Goal: Task Accomplishment & Management: Manage account settings

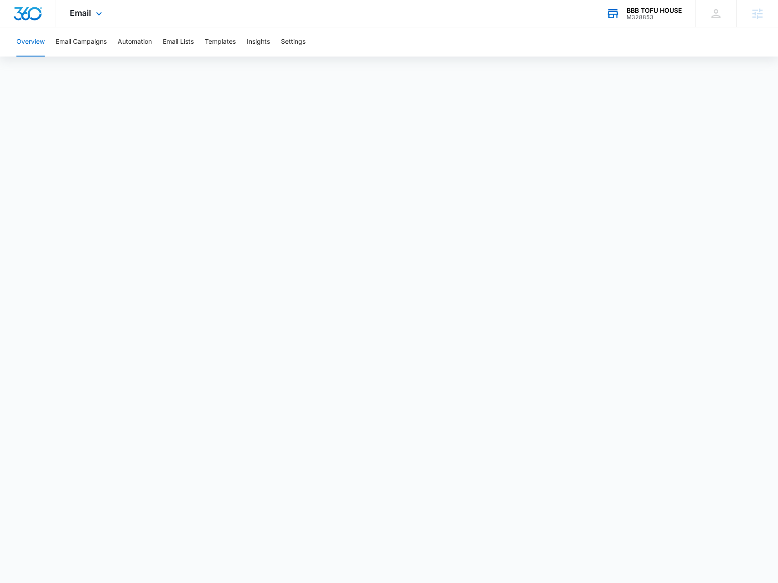
click at [622, 16] on div "BBB TOFU HOUSE M328853 Your Accounts View All" at bounding box center [644, 13] width 103 height 27
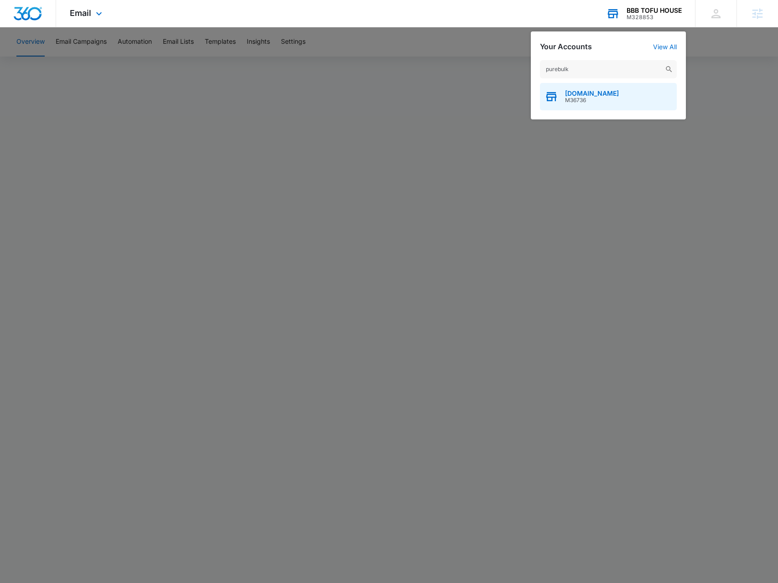
type input "purebulk"
click at [617, 89] on div "PureBulk.com M36736" at bounding box center [608, 96] width 137 height 27
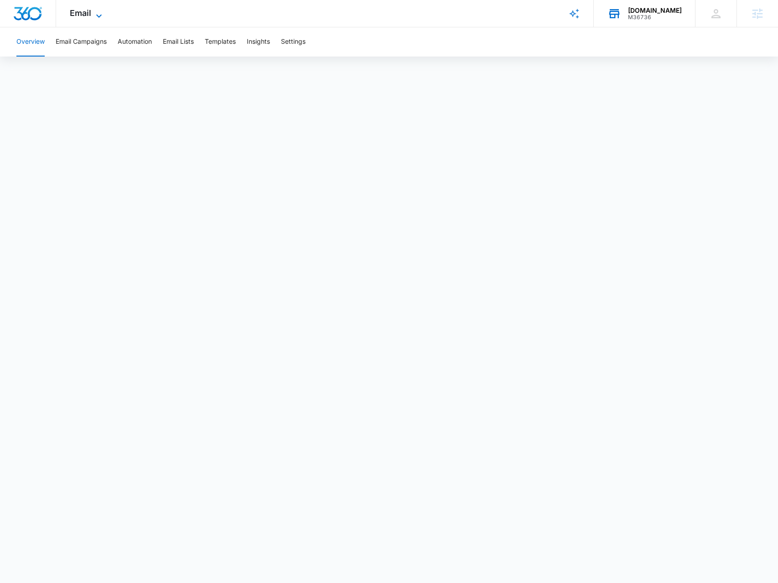
click at [85, 16] on span "Email" at bounding box center [80, 13] width 21 height 10
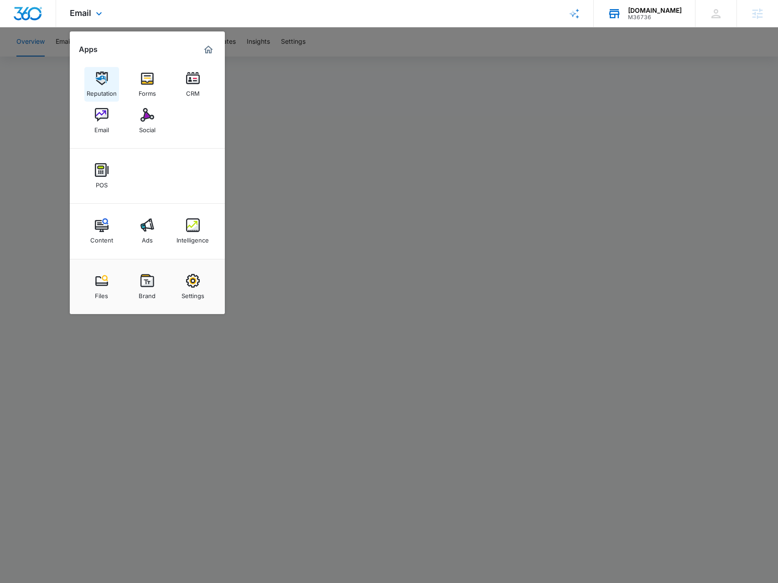
click at [105, 88] on div "Reputation" at bounding box center [102, 91] width 30 height 12
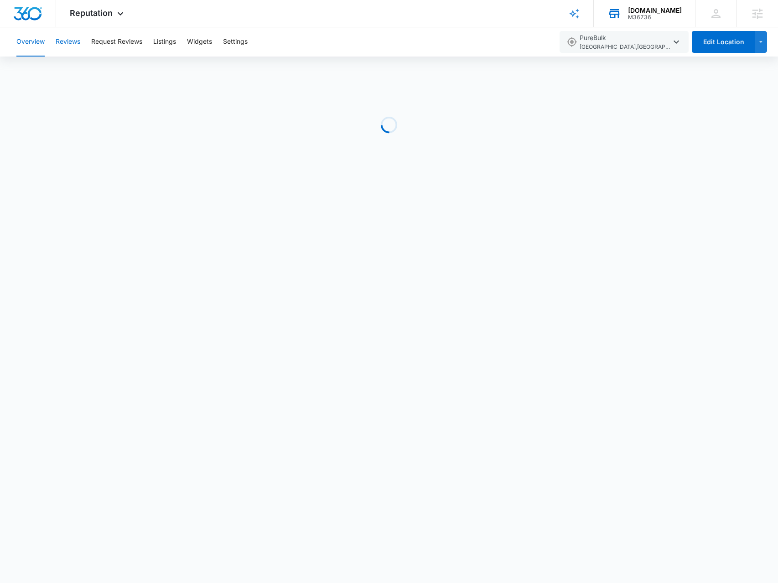
click at [60, 44] on button "Reviews" at bounding box center [68, 41] width 25 height 29
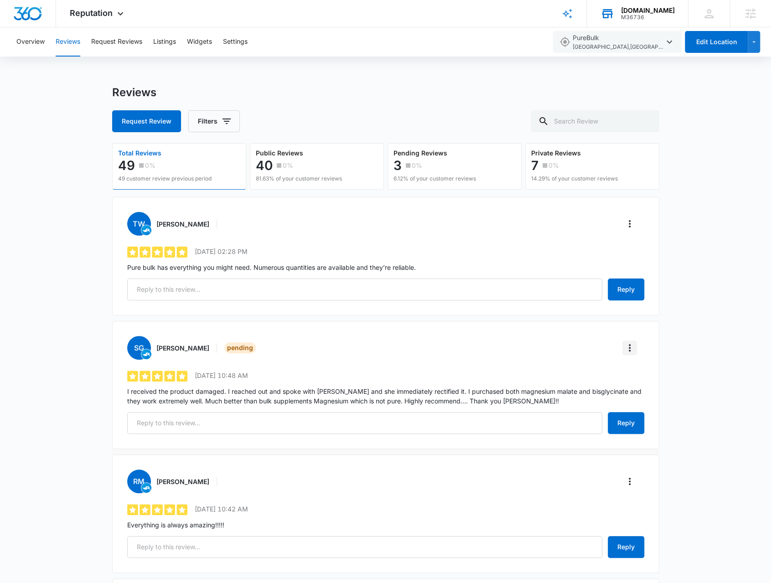
click at [632, 351] on icon "More" at bounding box center [630, 348] width 11 height 11
click at [644, 372] on div "Verify Review" at bounding box center [666, 373] width 65 height 6
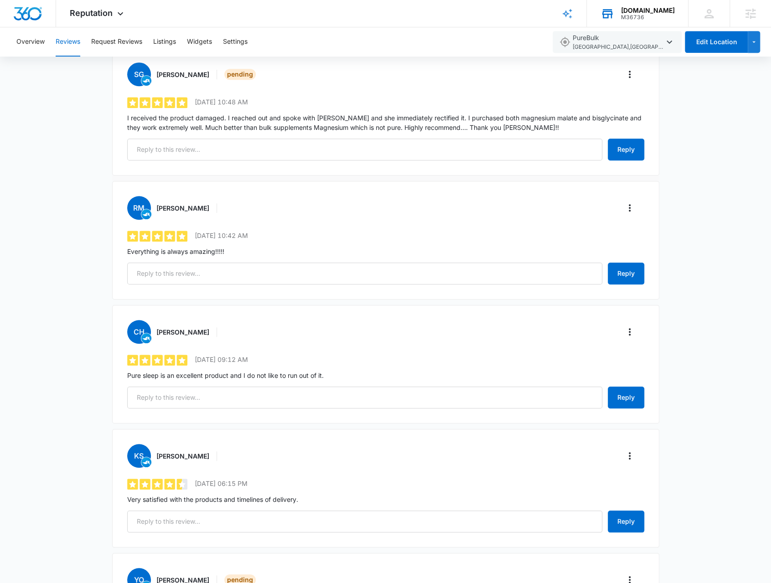
scroll to position [502, 0]
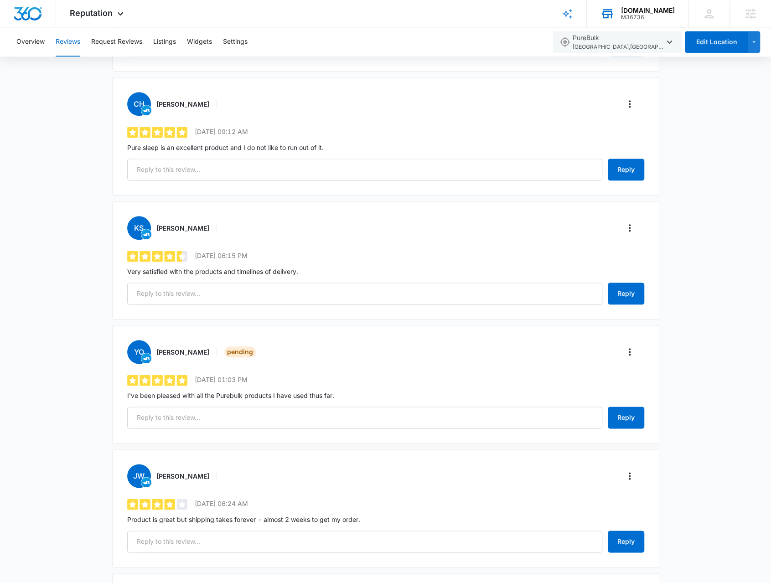
click at [634, 358] on div "YO Y. O'Connor Pending" at bounding box center [385, 352] width 517 height 24
click at [633, 351] on icon "More" at bounding box center [630, 352] width 11 height 11
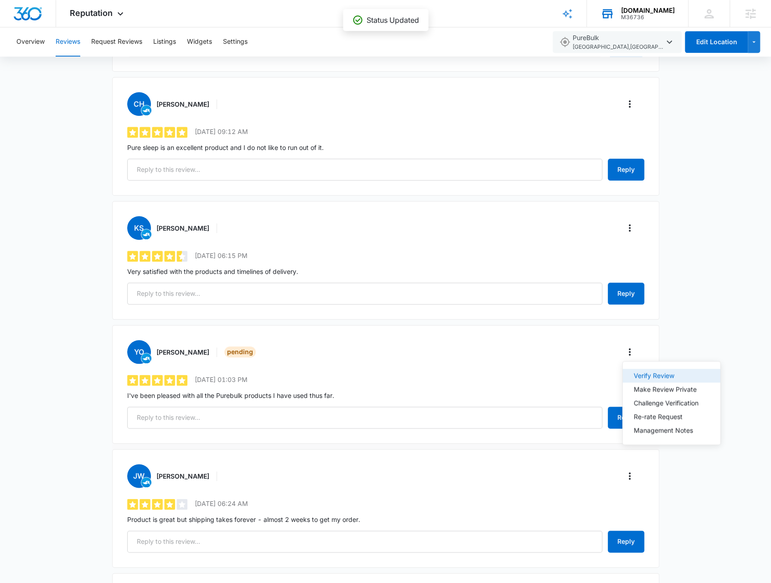
click at [636, 373] on div "Verify Review" at bounding box center [666, 376] width 65 height 6
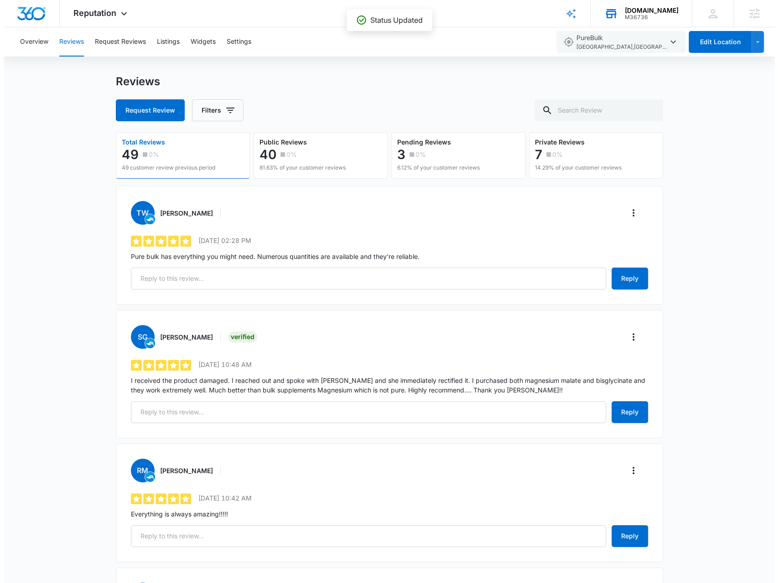
scroll to position [0, 0]
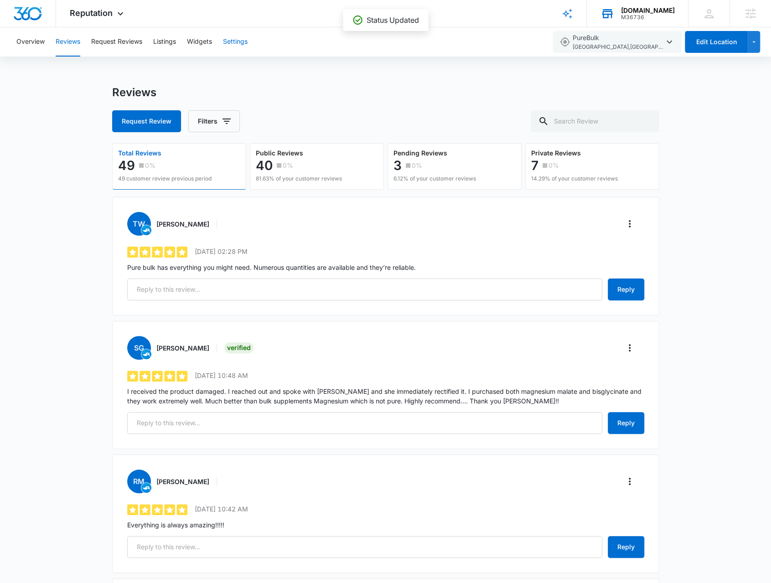
click at [236, 47] on button "Settings" at bounding box center [235, 41] width 25 height 29
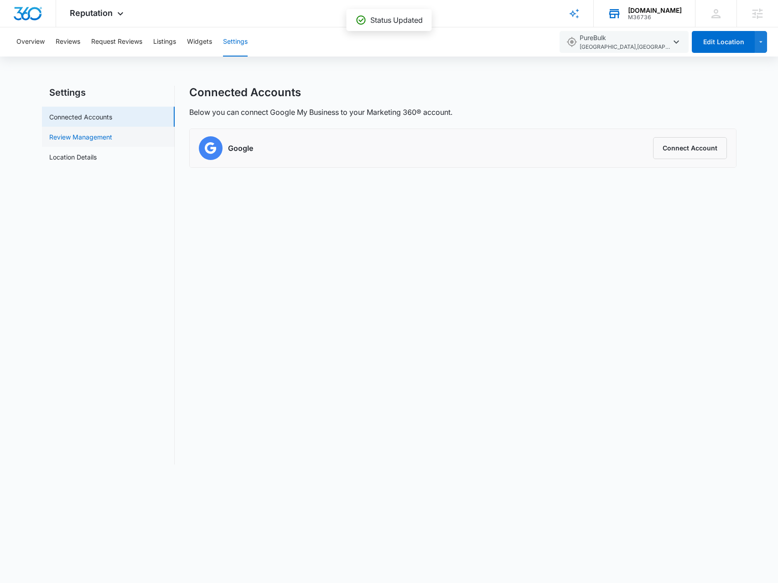
click at [107, 136] on link "Review Management" at bounding box center [80, 137] width 63 height 10
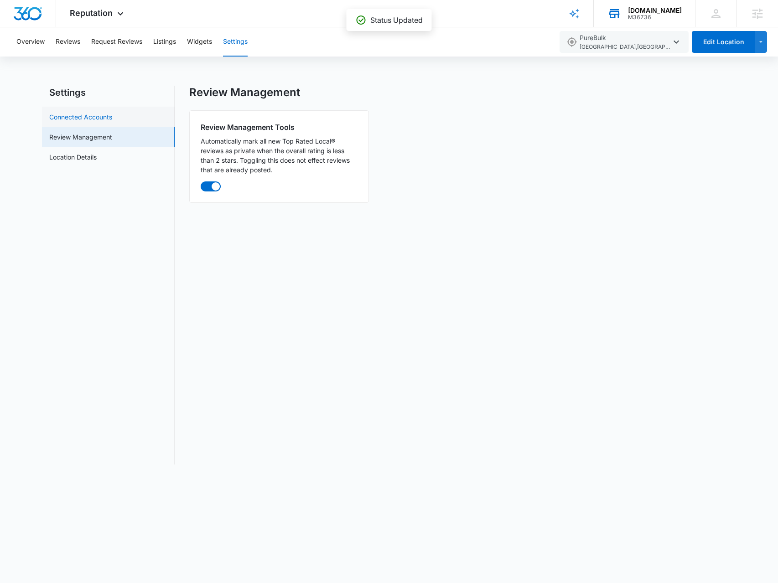
click at [112, 121] on link "Connected Accounts" at bounding box center [80, 117] width 63 height 10
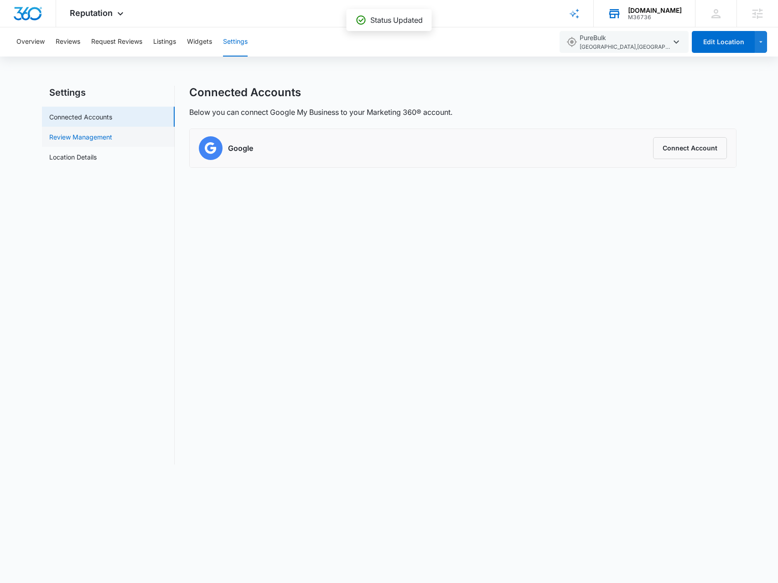
click at [110, 139] on link "Review Management" at bounding box center [80, 137] width 63 height 10
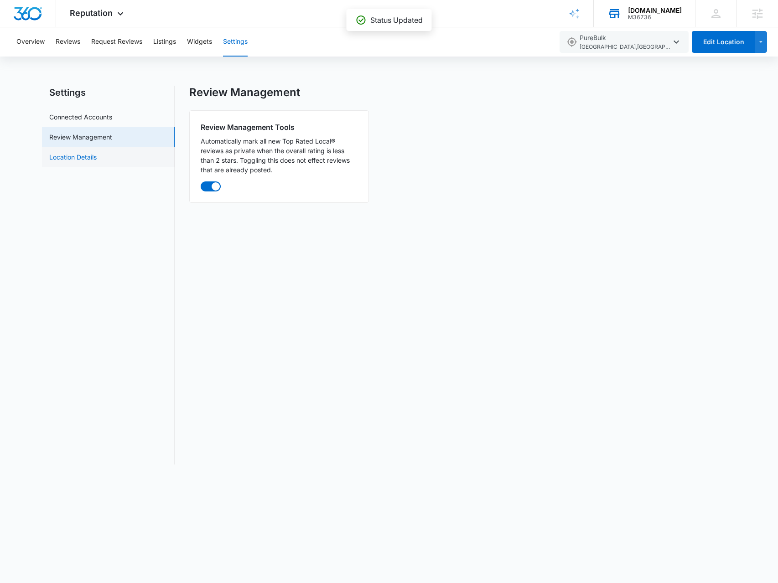
click at [97, 159] on link "Location Details" at bounding box center [72, 157] width 47 height 10
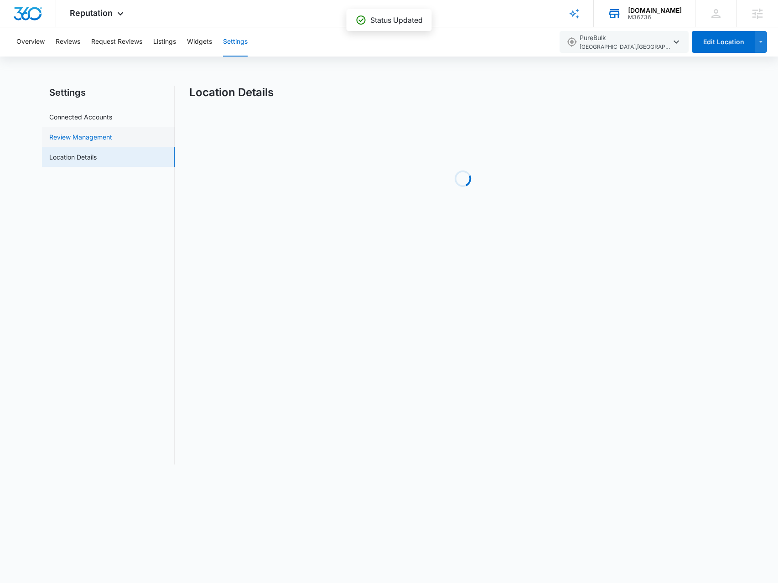
click at [112, 139] on link "Review Management" at bounding box center [80, 137] width 63 height 10
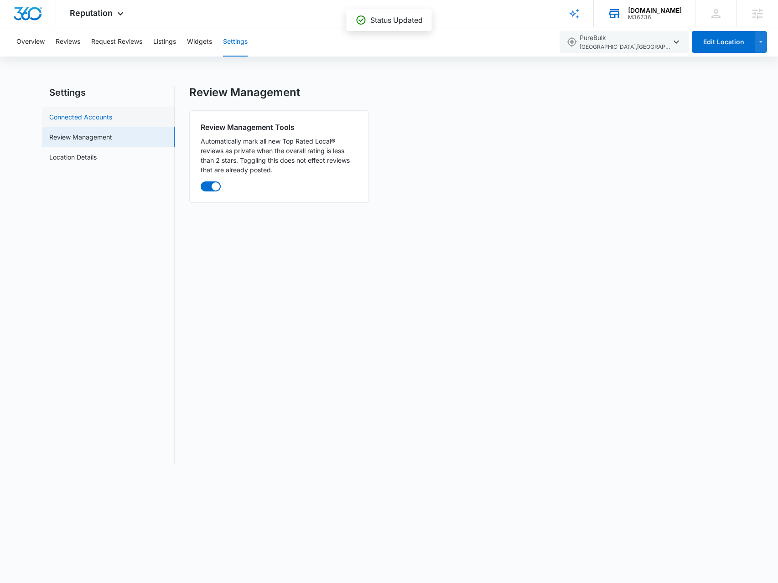
click at [112, 115] on link "Connected Accounts" at bounding box center [80, 117] width 63 height 10
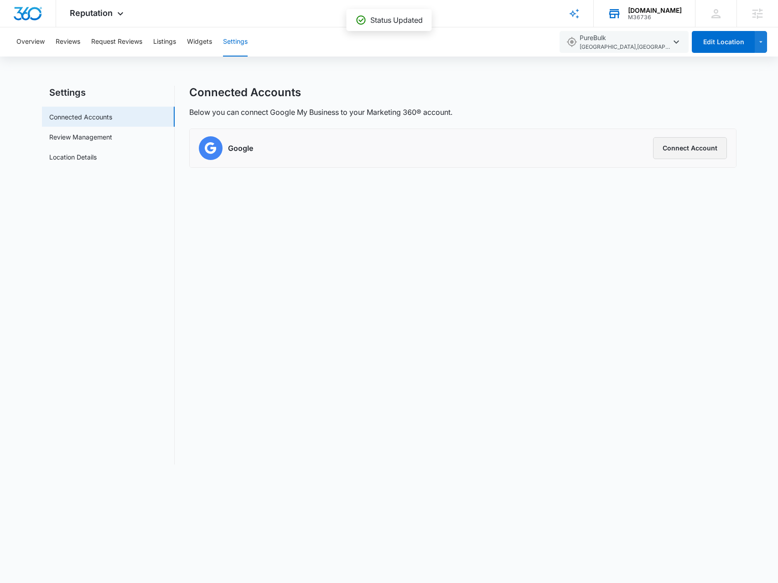
click at [687, 155] on button "Connect Account" at bounding box center [690, 148] width 74 height 22
click at [687, 152] on button "Connect Account" at bounding box center [690, 148] width 74 height 22
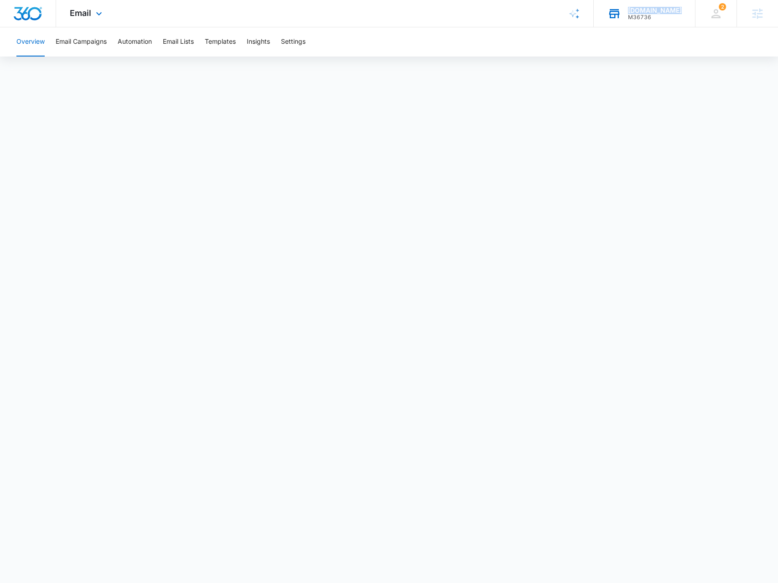
click at [638, 21] on div "PureBulk.com M36736 Your Accounts View All" at bounding box center [644, 13] width 101 height 27
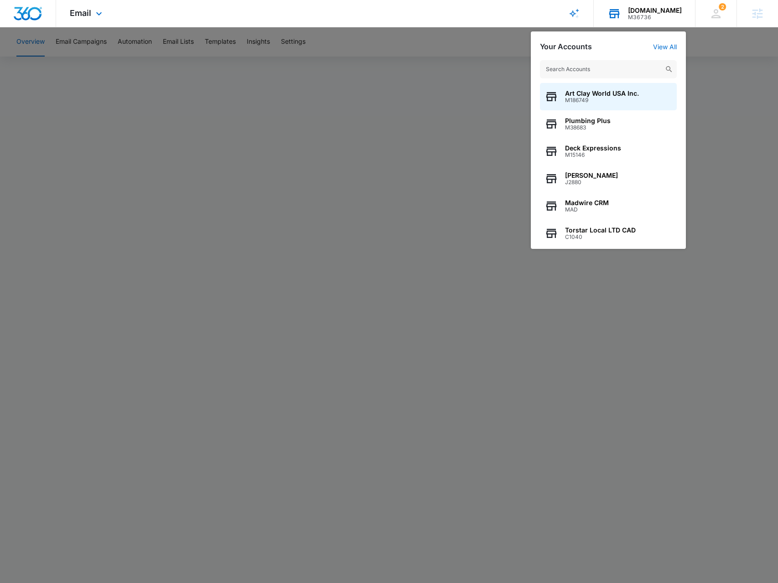
click at [605, 69] on input "text" at bounding box center [608, 69] width 137 height 18
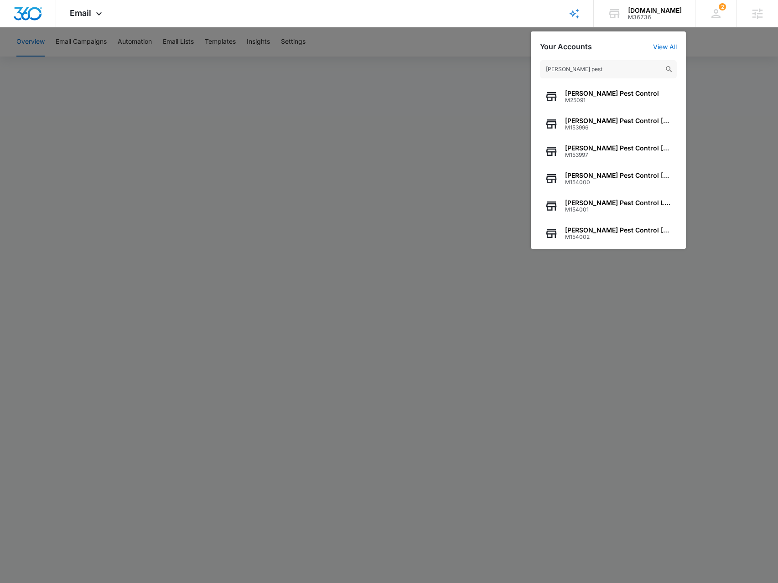
type input "knox pest"
click at [604, 101] on span "M25091" at bounding box center [612, 100] width 94 height 6
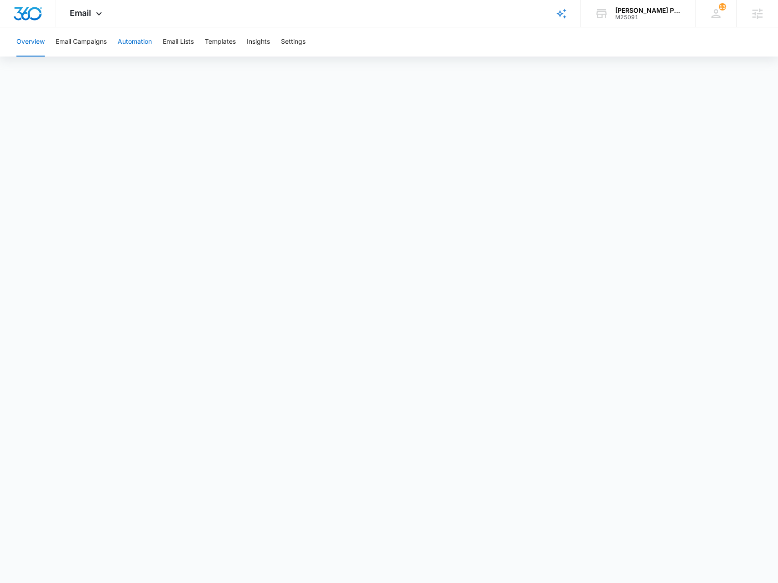
click at [134, 47] on button "Automation" at bounding box center [135, 41] width 34 height 29
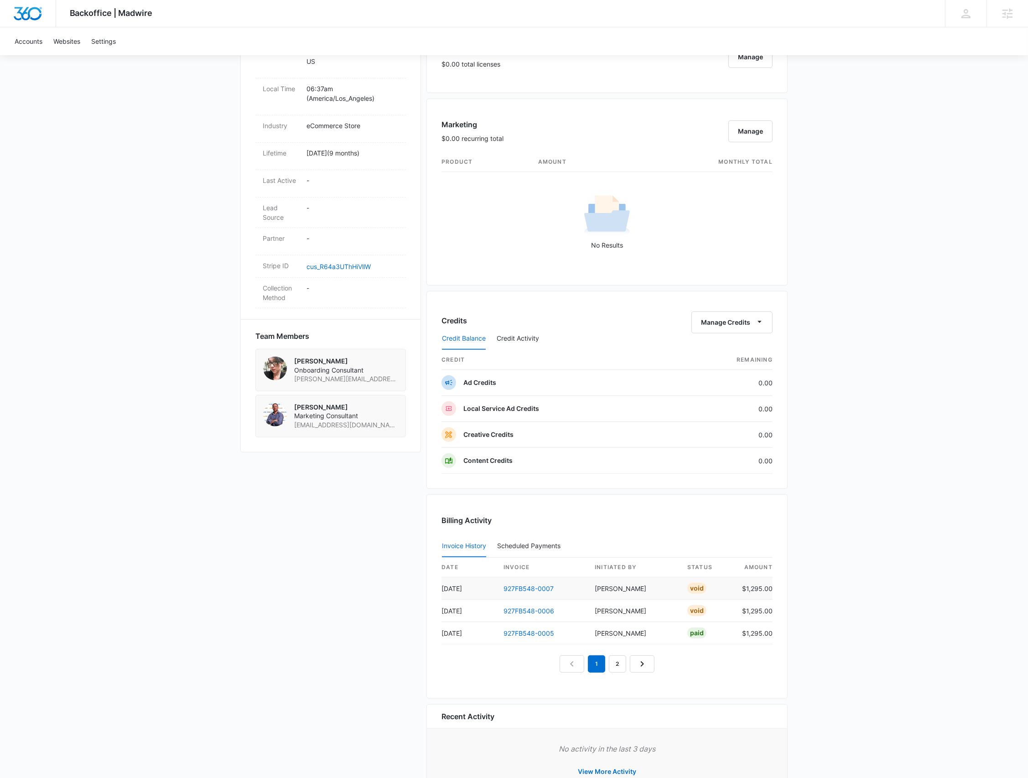
scroll to position [428, 0]
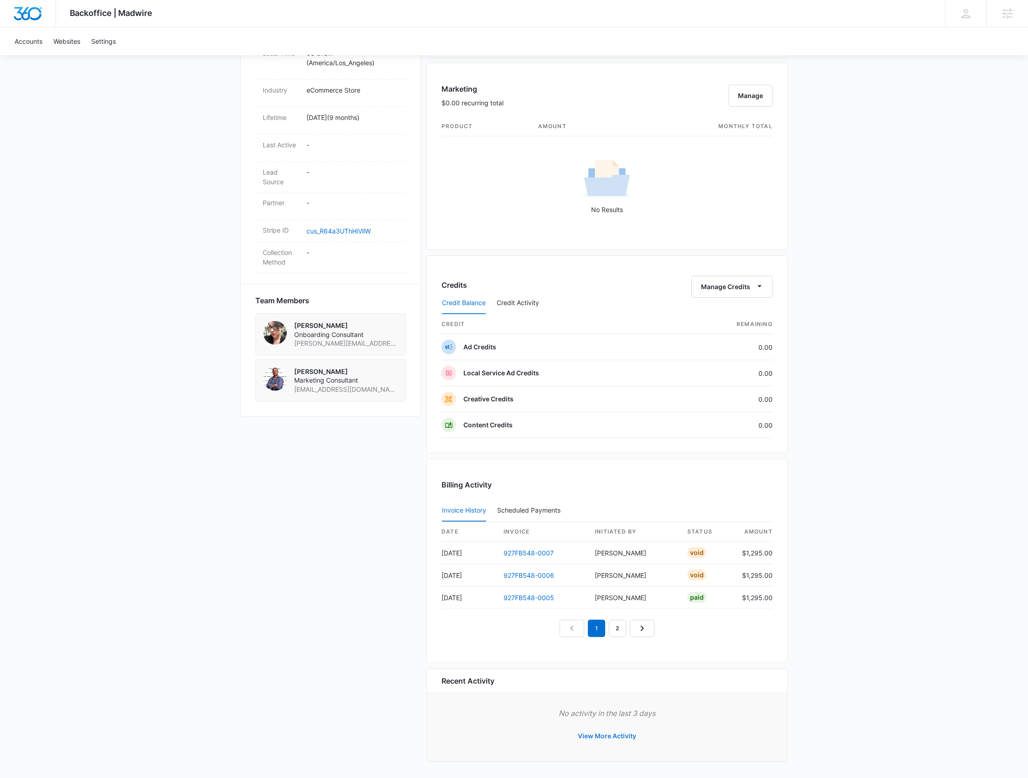
click at [618, 737] on button "View More Activity" at bounding box center [607, 736] width 77 height 22
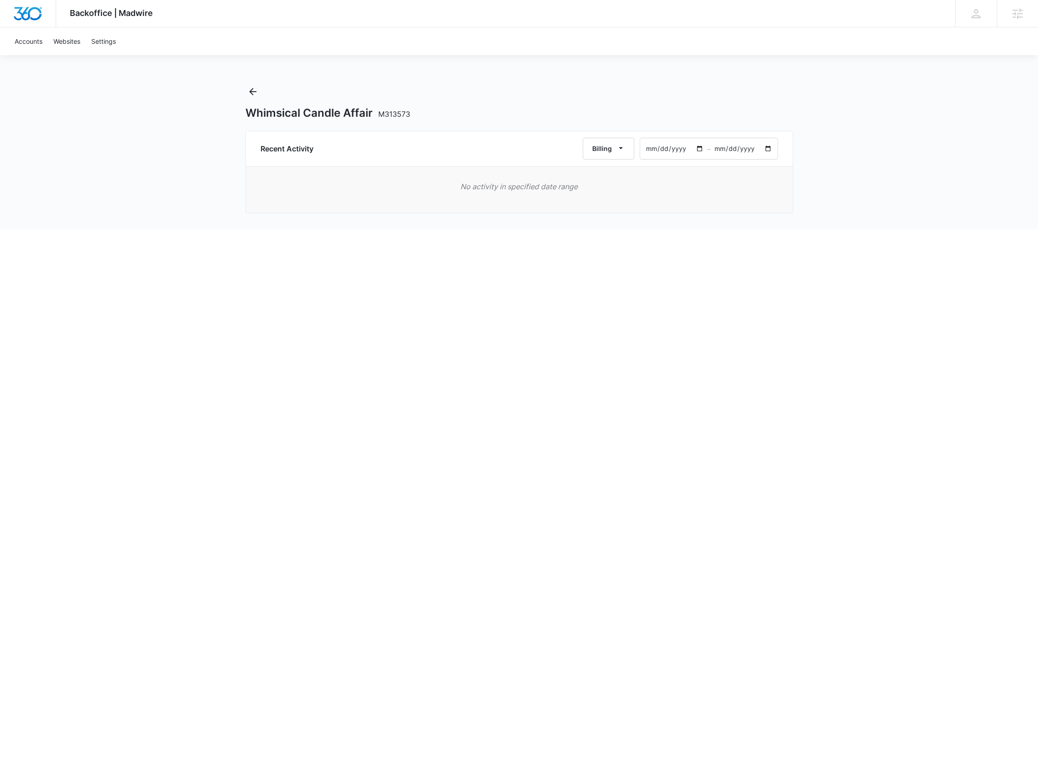
click at [664, 148] on input "[DATE]" at bounding box center [673, 148] width 67 height 21
type input "[DATE]"
